Goal: Information Seeking & Learning: Learn about a topic

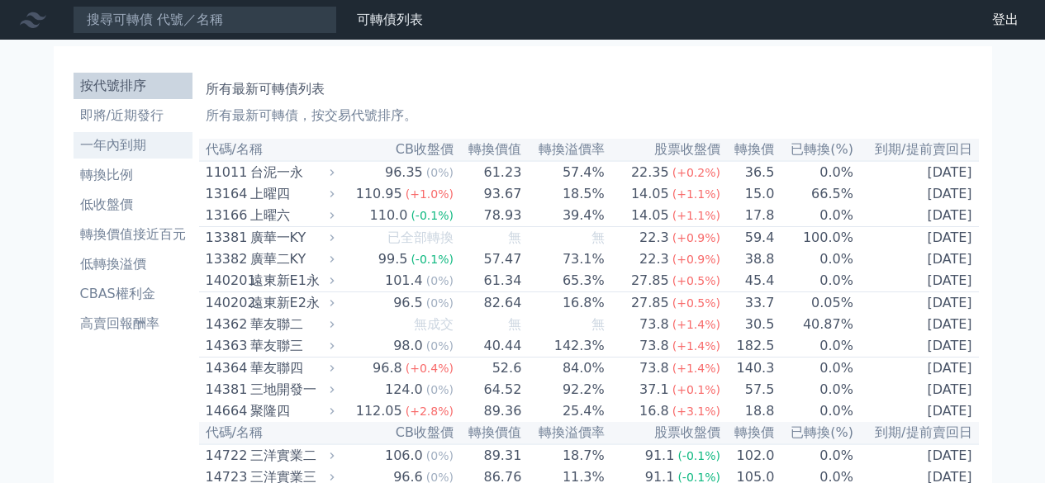
click at [134, 150] on li "一年內到期" at bounding box center [133, 146] width 119 height 20
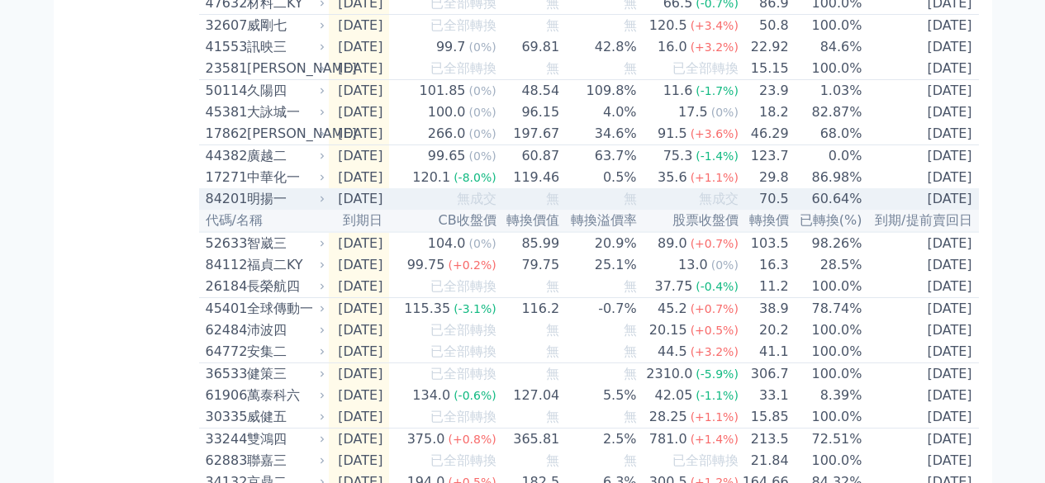
scroll to position [578, 0]
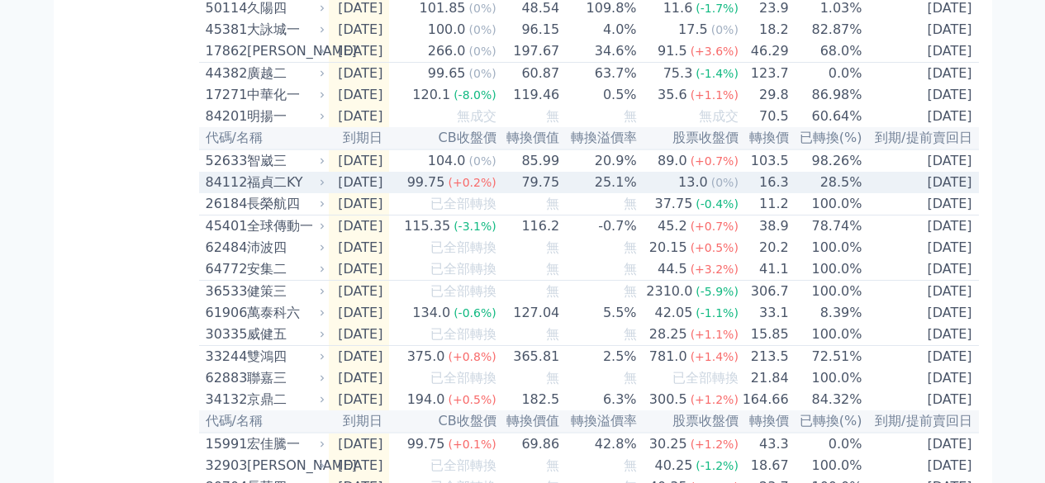
click at [283, 193] on div "福貞二KY" at bounding box center [284, 183] width 75 height 20
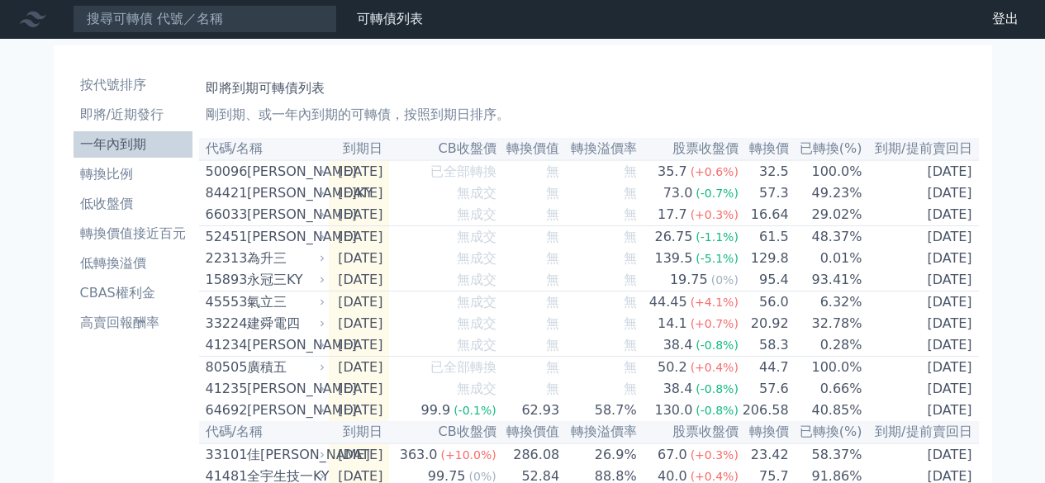
scroll to position [0, 0]
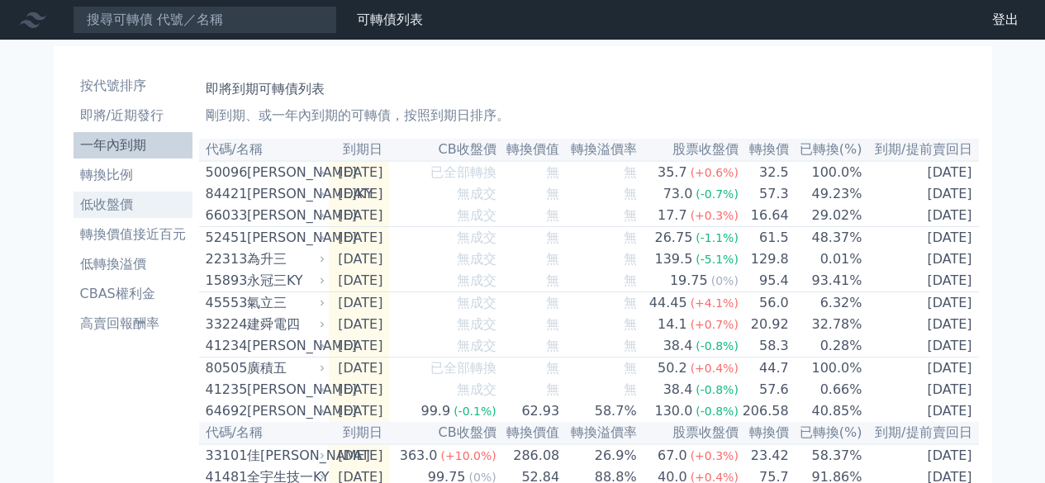
click at [138, 200] on li "低收盤價" at bounding box center [133, 205] width 119 height 20
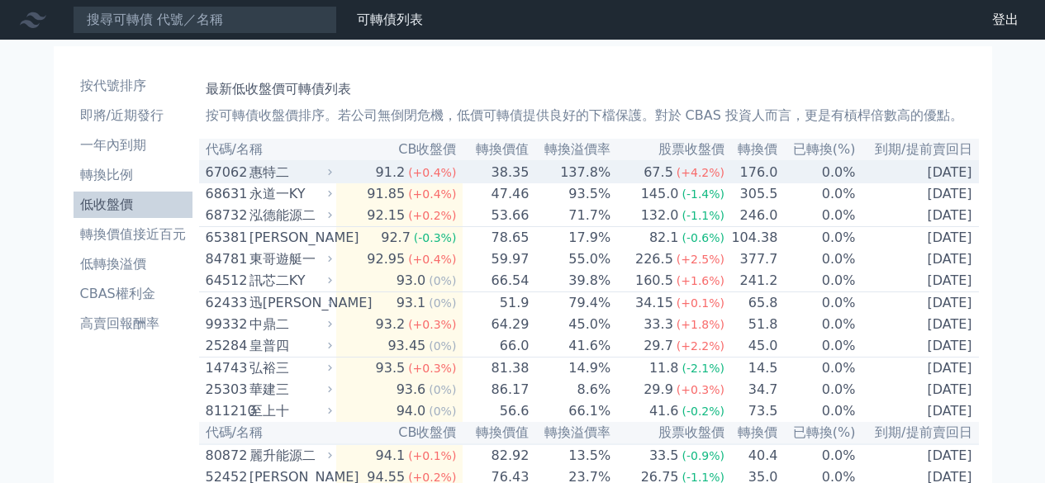
click at [245, 178] on div "67062" at bounding box center [226, 173] width 40 height 20
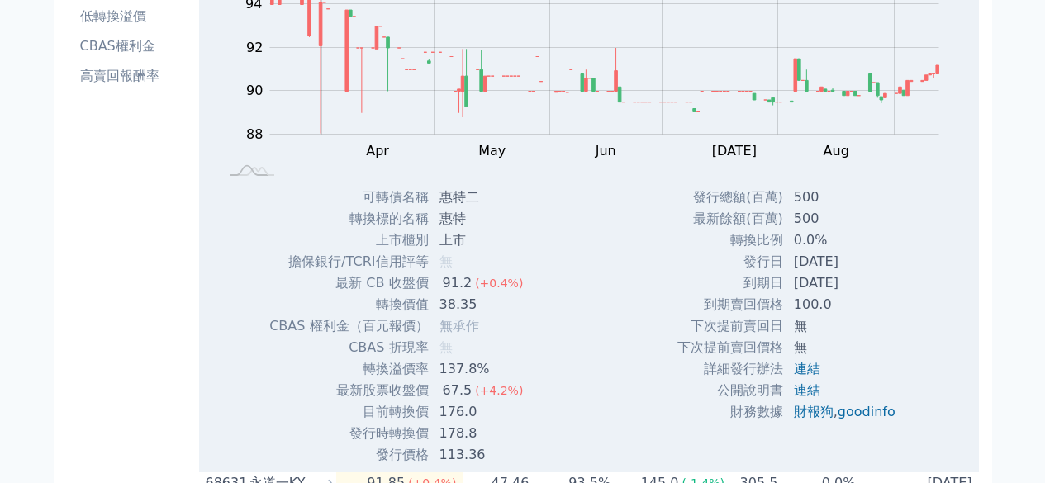
scroll to position [331, 0]
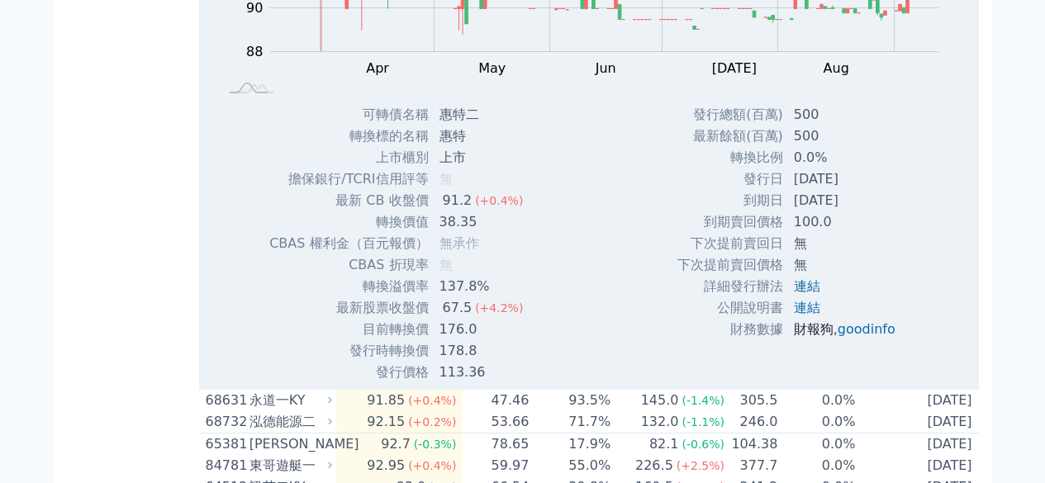
click at [822, 336] on link "財報狗" at bounding box center [814, 329] width 40 height 16
click at [868, 329] on link "goodinfo" at bounding box center [867, 329] width 58 height 16
click at [856, 332] on link "goodinfo" at bounding box center [867, 329] width 58 height 16
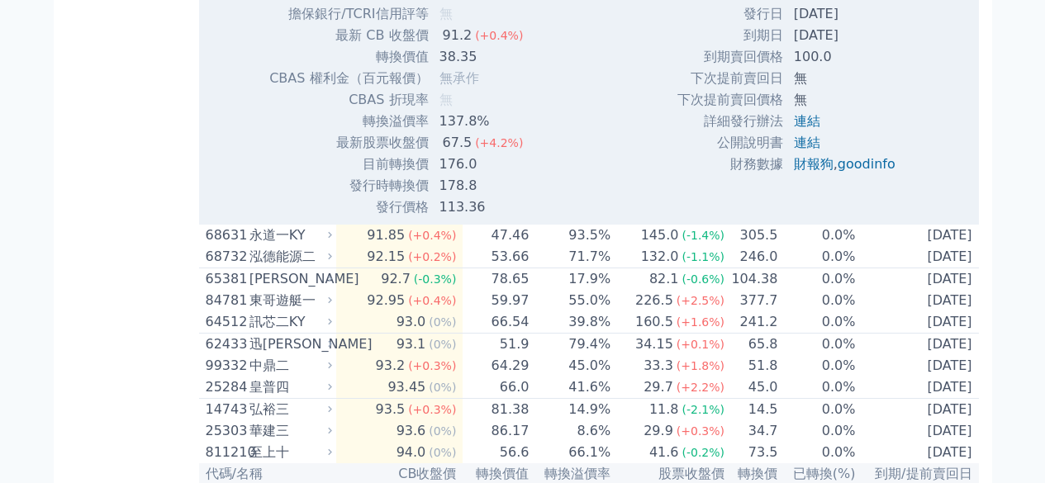
scroll to position [578, 0]
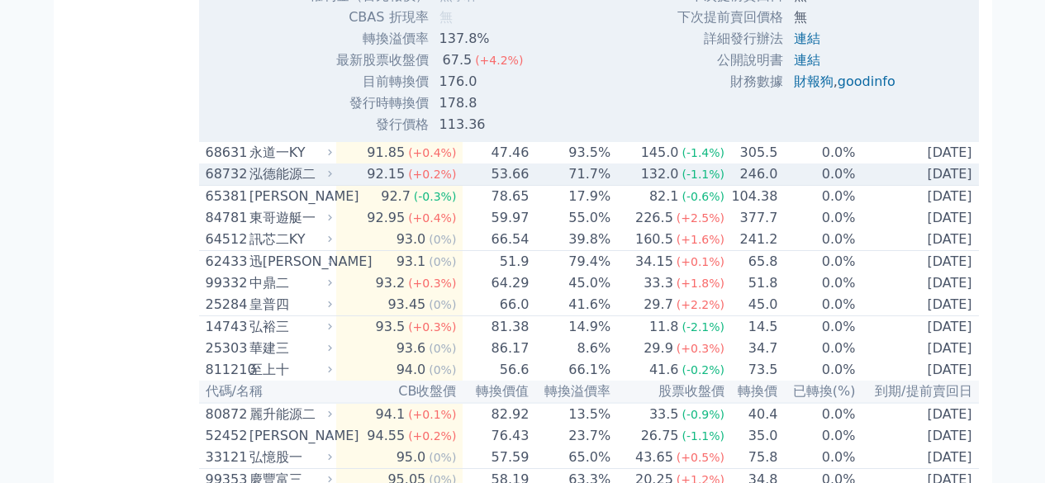
click at [329, 183] on div "泓德能源二" at bounding box center [289, 174] width 79 height 20
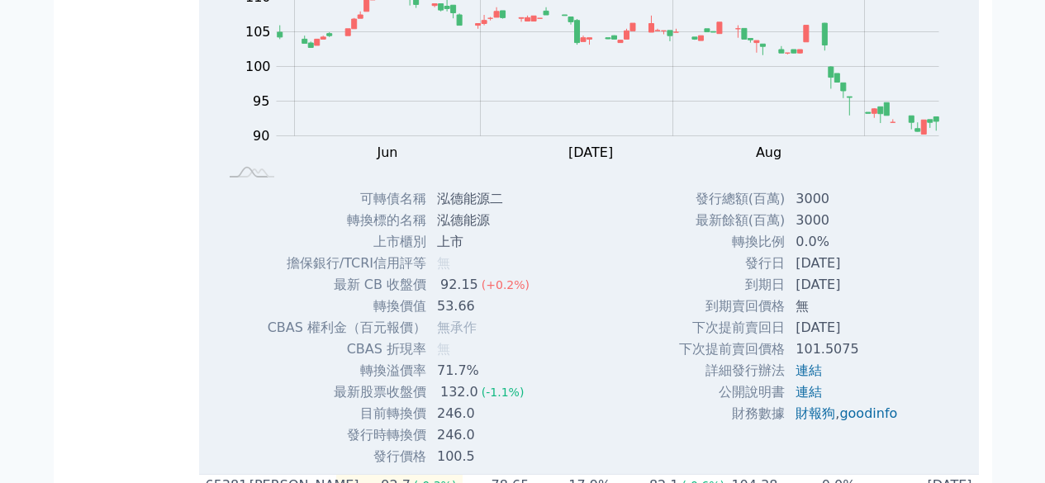
scroll to position [909, 0]
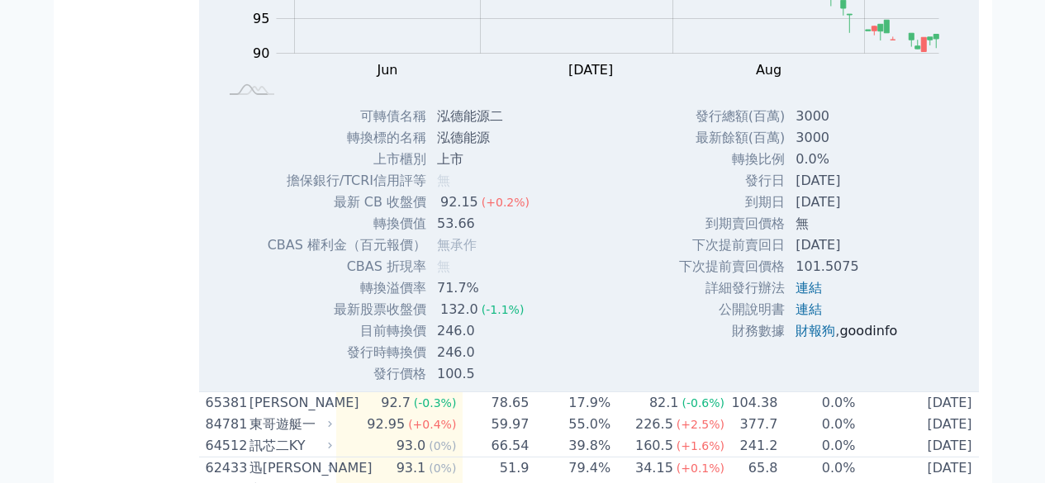
click at [866, 338] on link "goodinfo" at bounding box center [869, 331] width 58 height 16
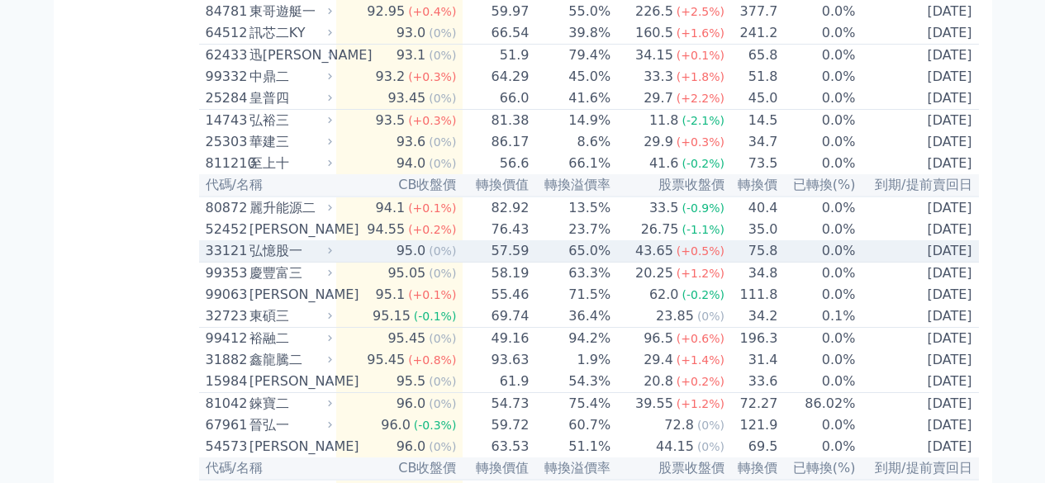
scroll to position [1405, 0]
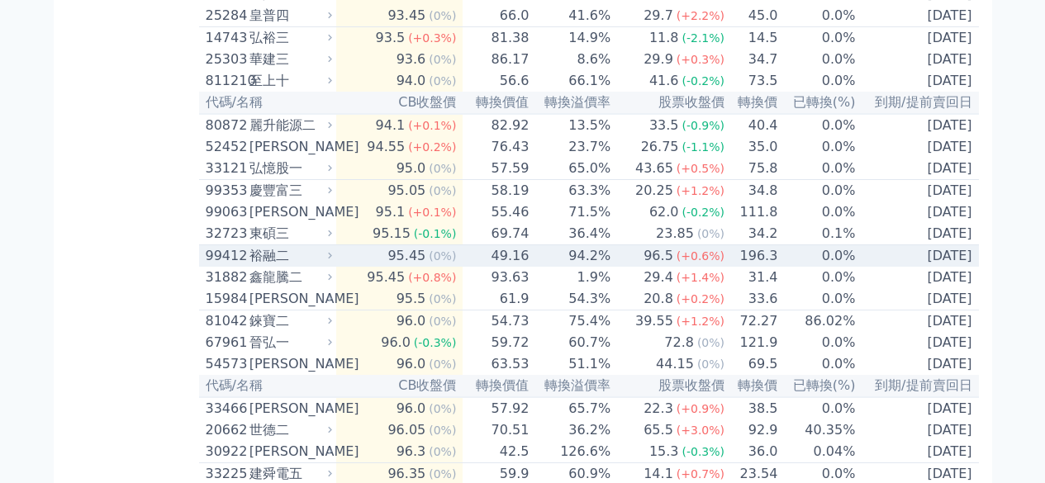
click at [268, 266] on div "裕融二" at bounding box center [289, 256] width 79 height 20
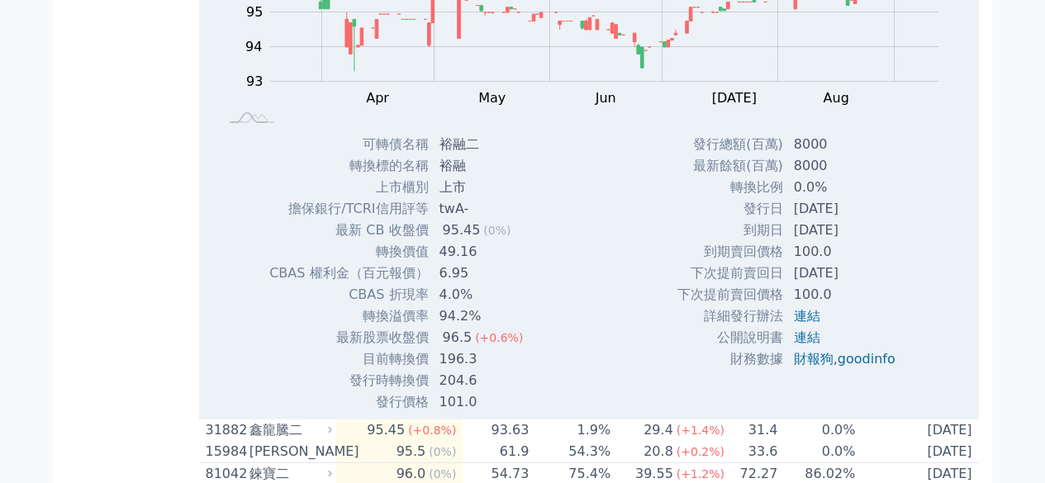
scroll to position [1818, 0]
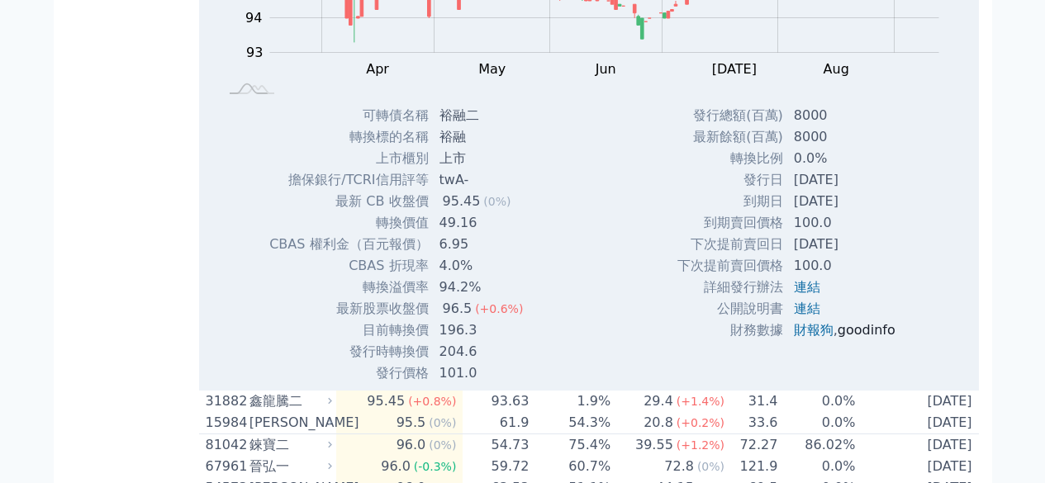
click at [843, 338] on link "goodinfo" at bounding box center [867, 330] width 58 height 16
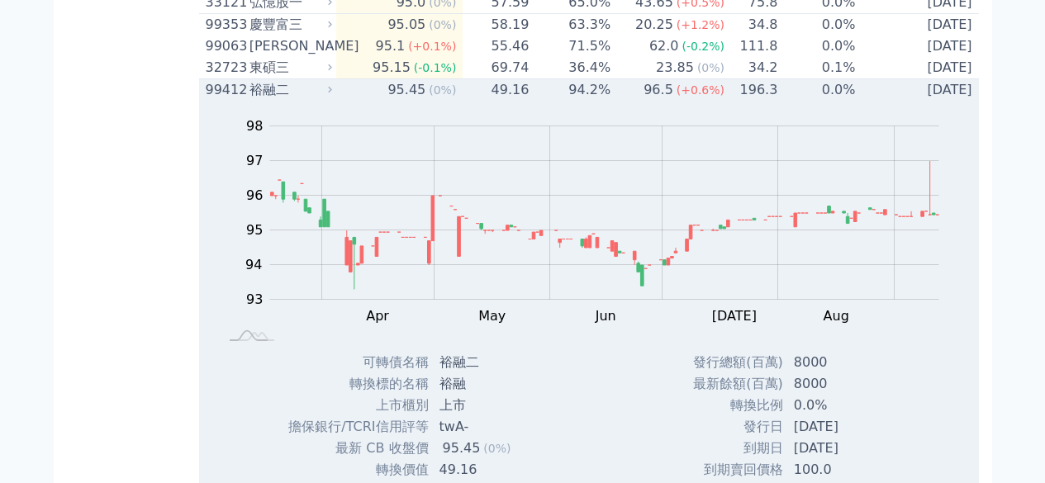
scroll to position [1570, 0]
click at [245, 101] on div "99412" at bounding box center [226, 91] width 40 height 20
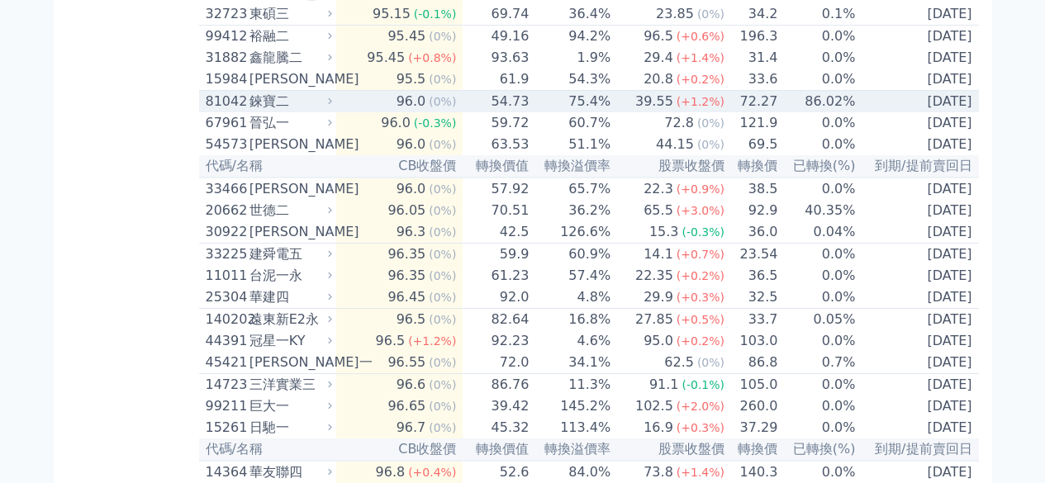
scroll to position [1653, 0]
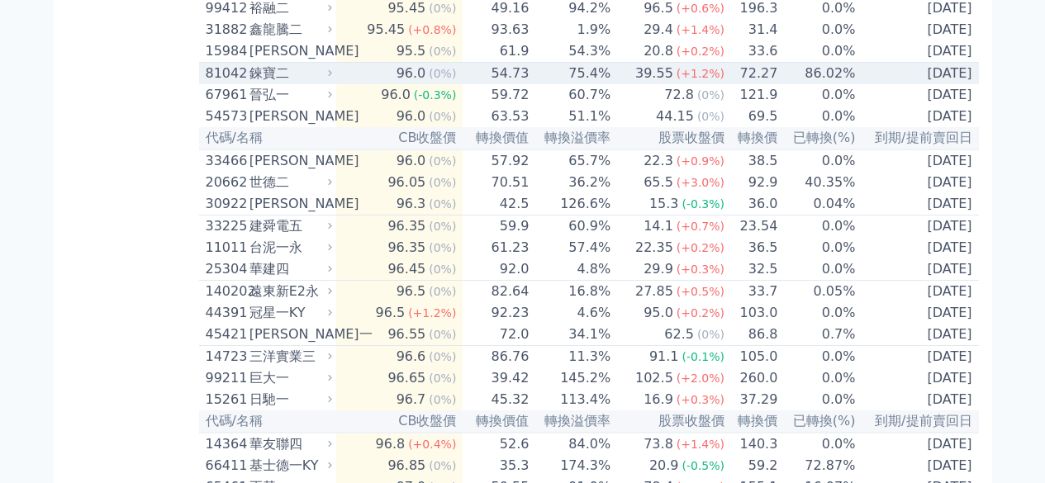
click at [302, 83] on div "錸寶二" at bounding box center [289, 74] width 79 height 20
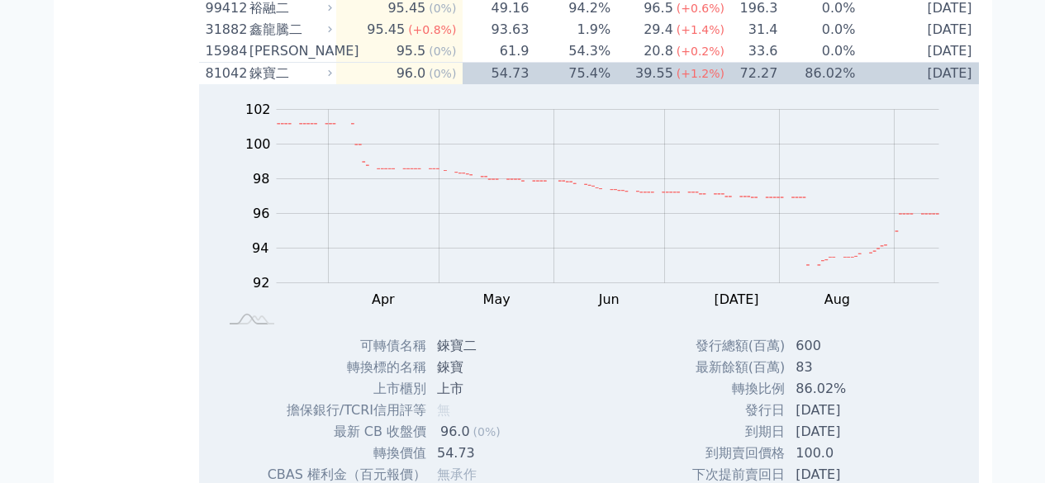
scroll to position [1983, 0]
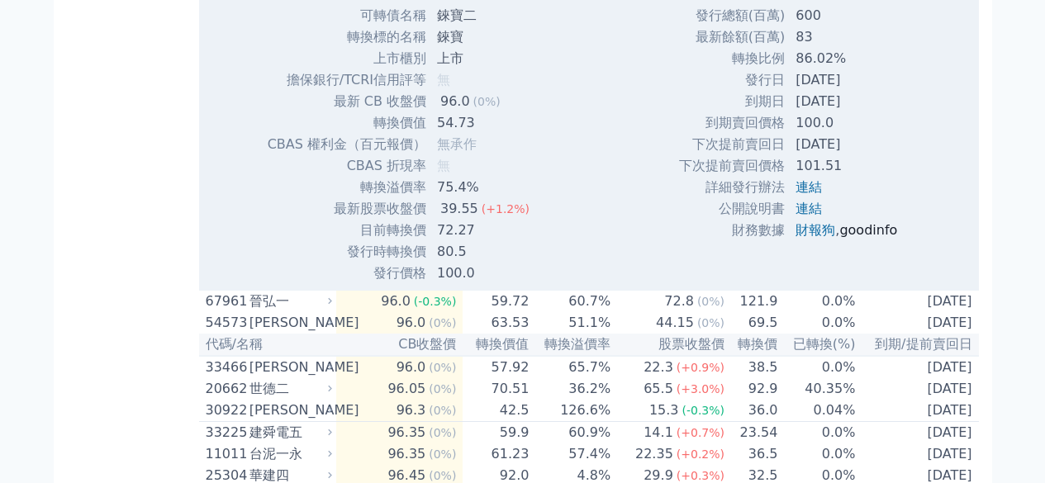
click at [873, 238] on link "goodinfo" at bounding box center [869, 230] width 58 height 16
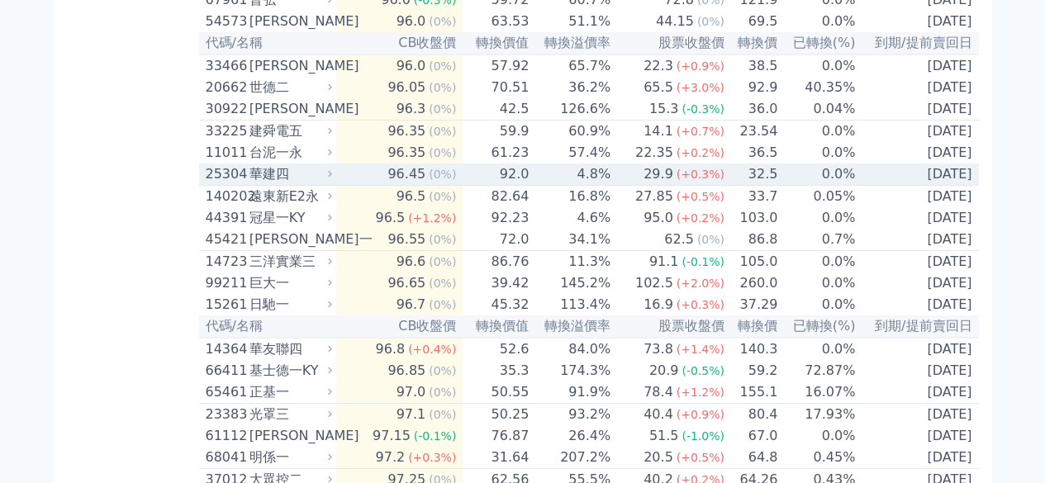
scroll to position [2314, 0]
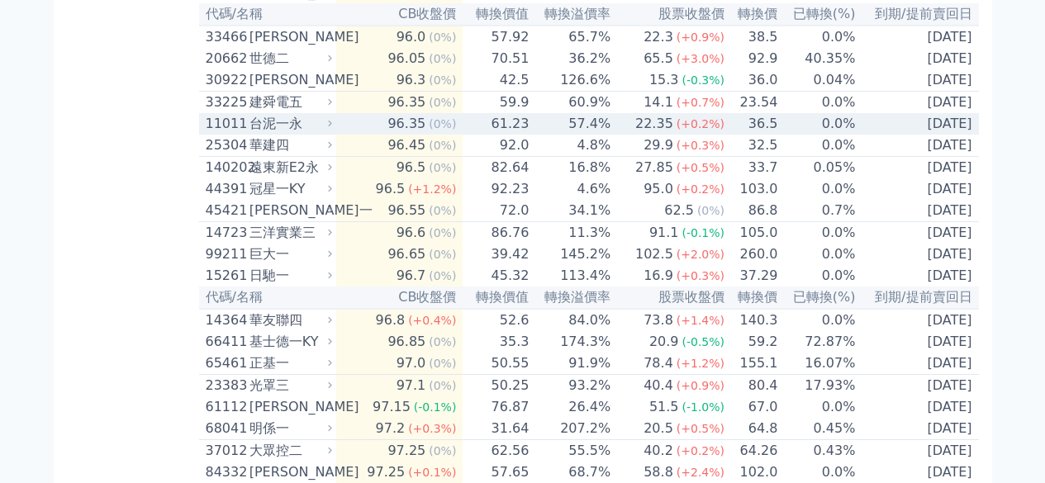
click at [333, 129] on icon at bounding box center [330, 123] width 11 height 11
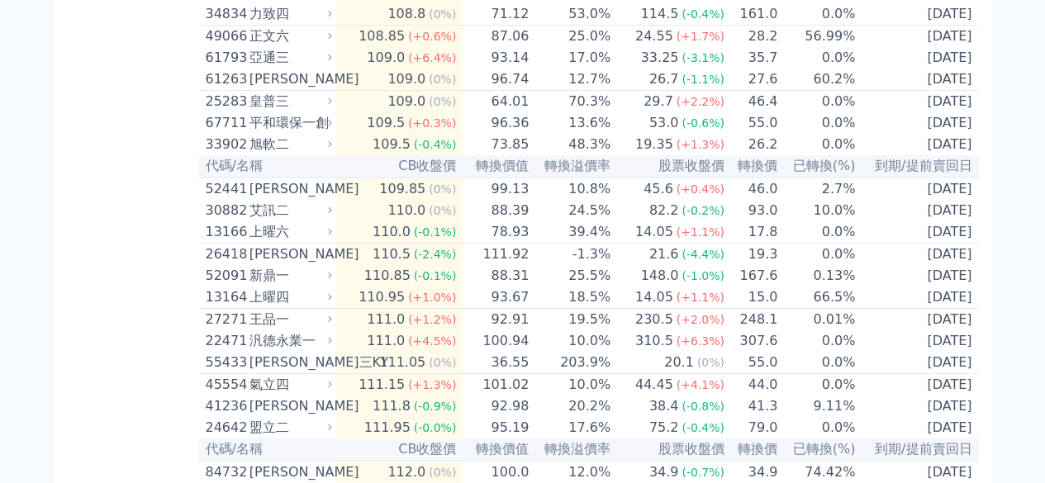
scroll to position [6694, 0]
